Goal: Information Seeking & Learning: Learn about a topic

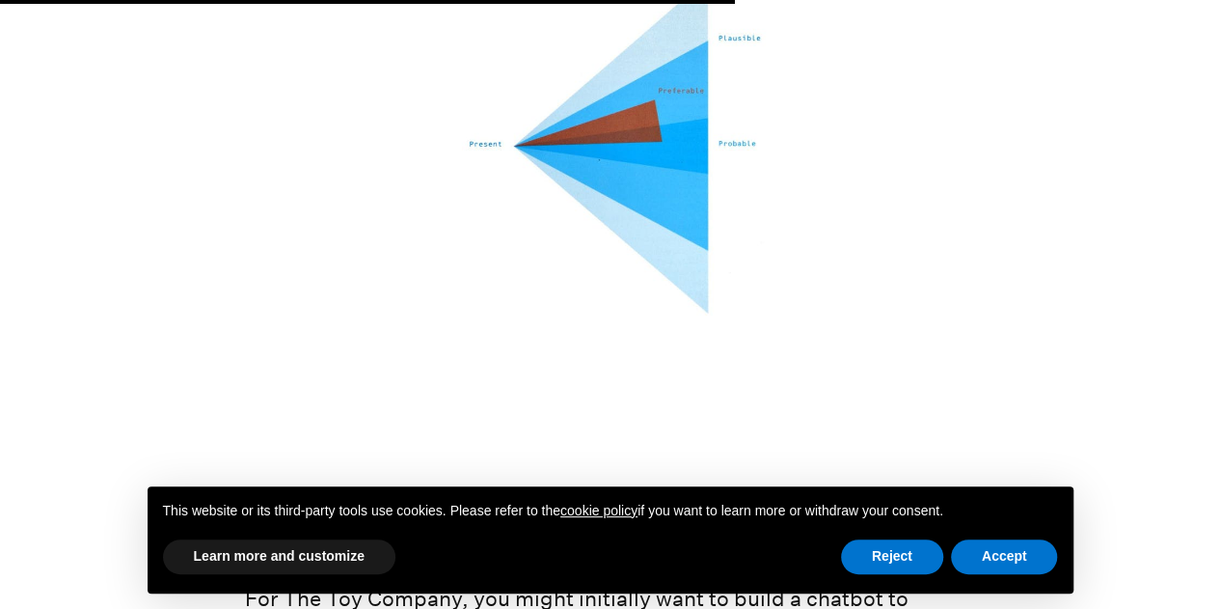
scroll to position [6464, 0]
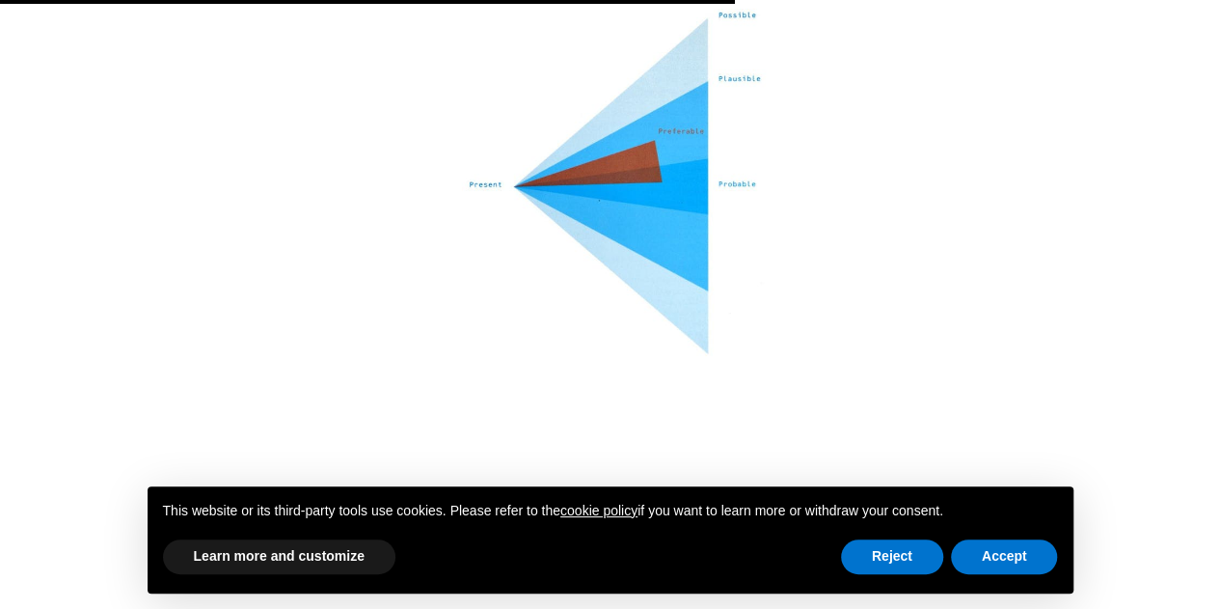
click at [585, 124] on img at bounding box center [610, 193] width 730 height 490
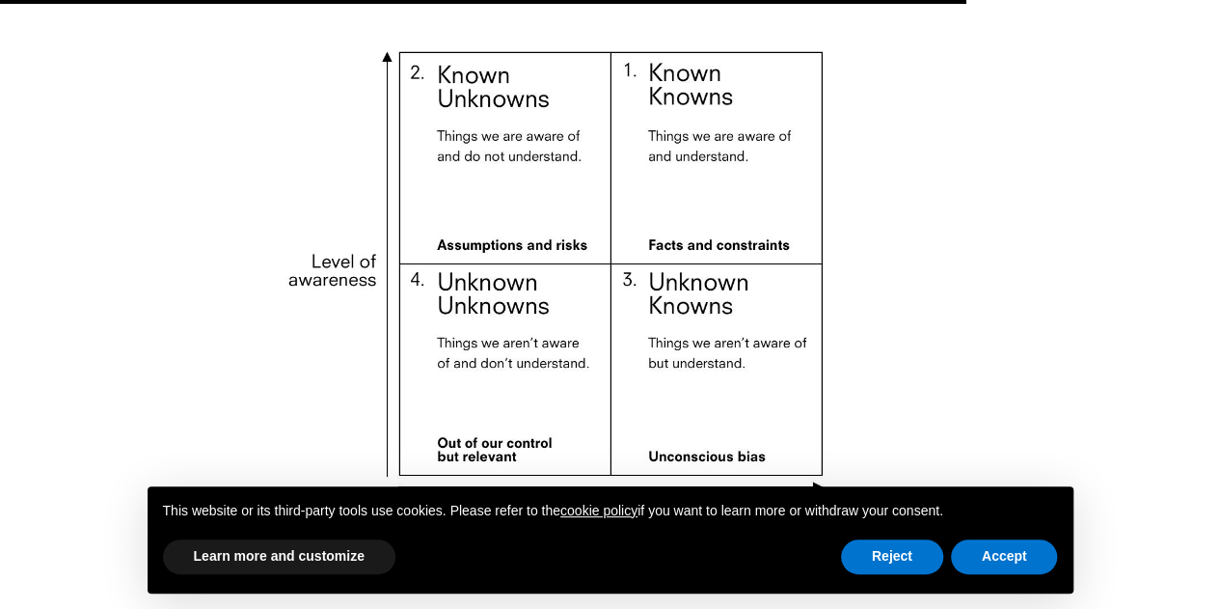
scroll to position [8586, 0]
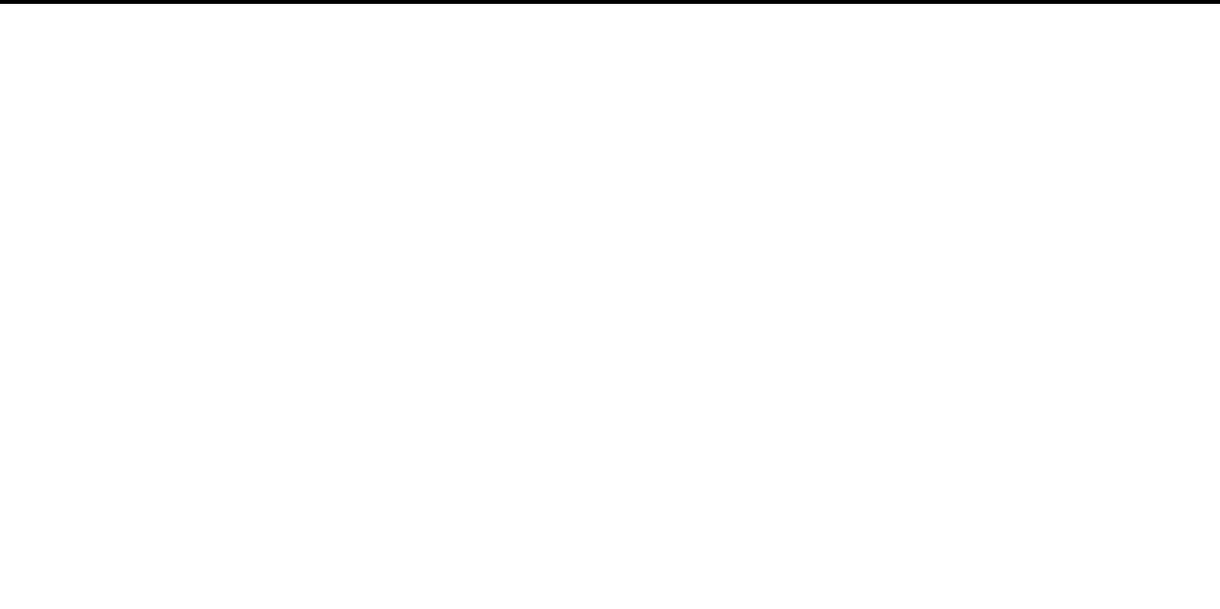
scroll to position [965, 0]
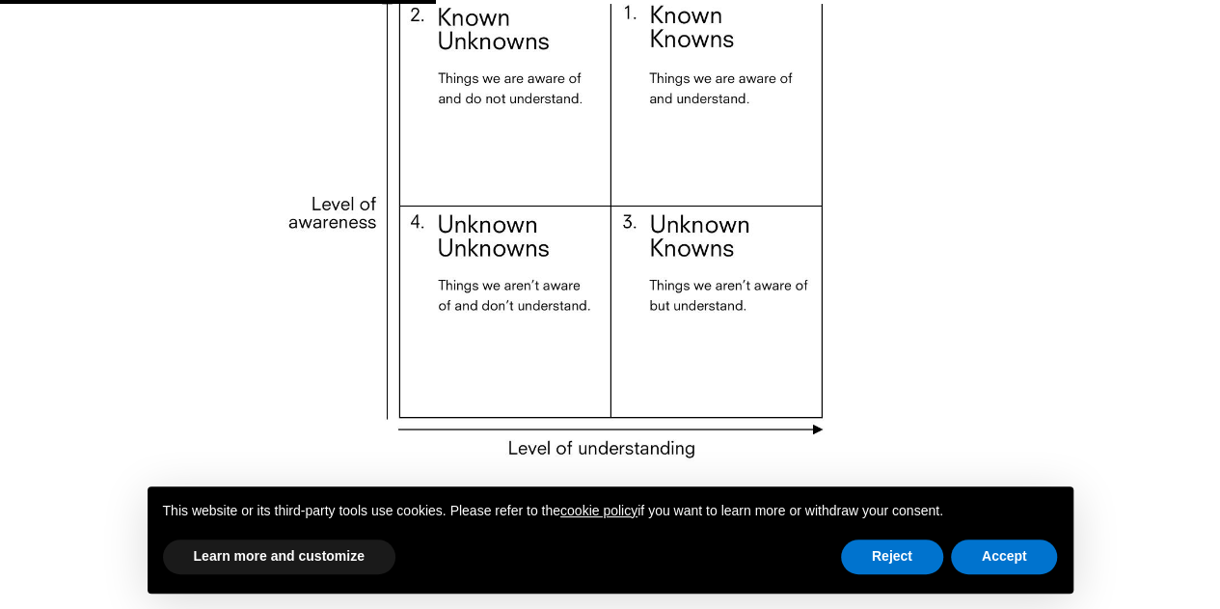
scroll to position [3763, 0]
